Goal: Task Accomplishment & Management: Manage account settings

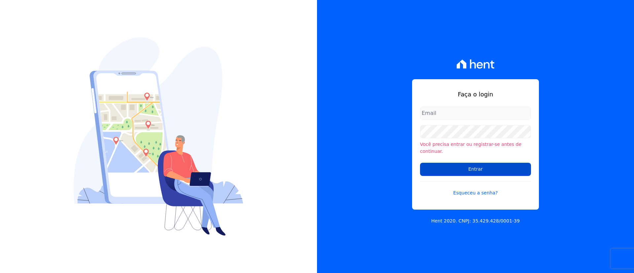
type input "[EMAIL_ADDRESS][DOMAIN_NAME]"
click at [524, 163] on input "Entrar" at bounding box center [475, 169] width 111 height 13
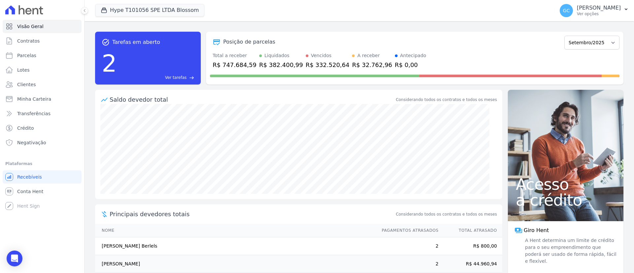
click at [159, 1] on div "Hype T101056 SPE LTDA Blossom HYPE EMPREENDIMENTOS IMOBILIARIOS SPE LTDA HIGH 1…" at bounding box center [323, 11] width 457 height 22
click at [150, 15] on button "Hype T101056 SPE LTDA Blossom" at bounding box center [149, 10] width 109 height 13
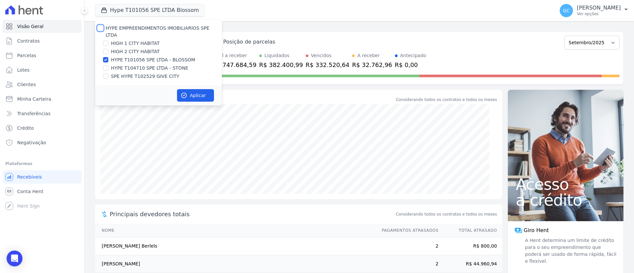
click at [102, 30] on input "HYPE EMPREENDIMENTOS IMOBILIARIOS SPE LTDA" at bounding box center [100, 27] width 5 height 5
checkbox input "true"
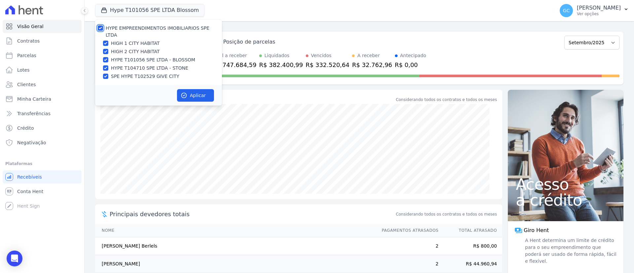
checkbox input "true"
click at [200, 92] on button "Aplicar" at bounding box center [195, 95] width 37 height 13
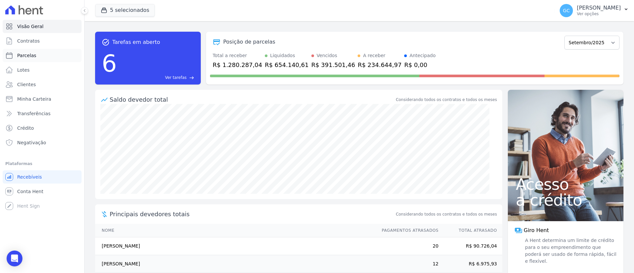
click at [29, 58] on span "Parcelas" at bounding box center [26, 55] width 19 height 7
select select
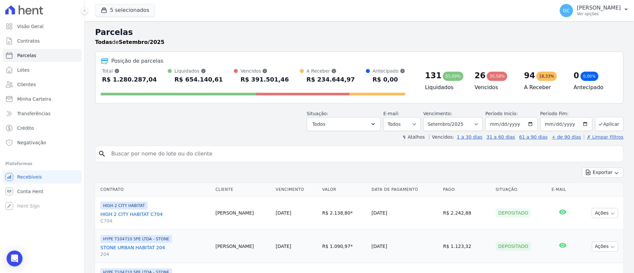
click at [221, 151] on input "search" at bounding box center [363, 153] width 513 height 13
paste input "[PERSON_NAME] [PERSON_NAME] [PERSON_NAME]"
type input "[PERSON_NAME] [PERSON_NAME] [PERSON_NAME]"
select select
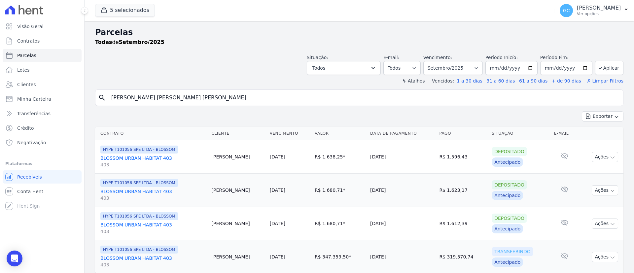
click at [147, 159] on link "BLOSSOM URBAN HABITAT 403 403" at bounding box center [153, 161] width 106 height 13
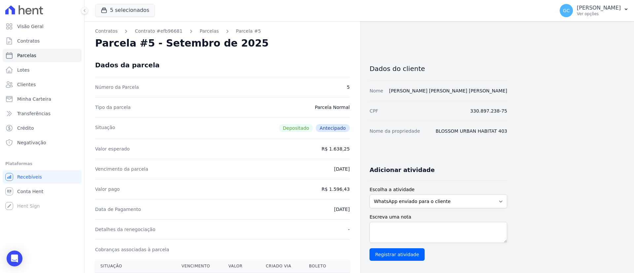
click at [196, 27] on div "Contratos Contrato #efb96681 [GEOGRAPHIC_DATA] Parcela #5 [GEOGRAPHIC_DATA] #5 …" at bounding box center [223, 264] width 276 height 486
click at [200, 30] on link "Parcelas" at bounding box center [209, 31] width 19 height 7
